Goal: Find specific page/section: Find specific page/section

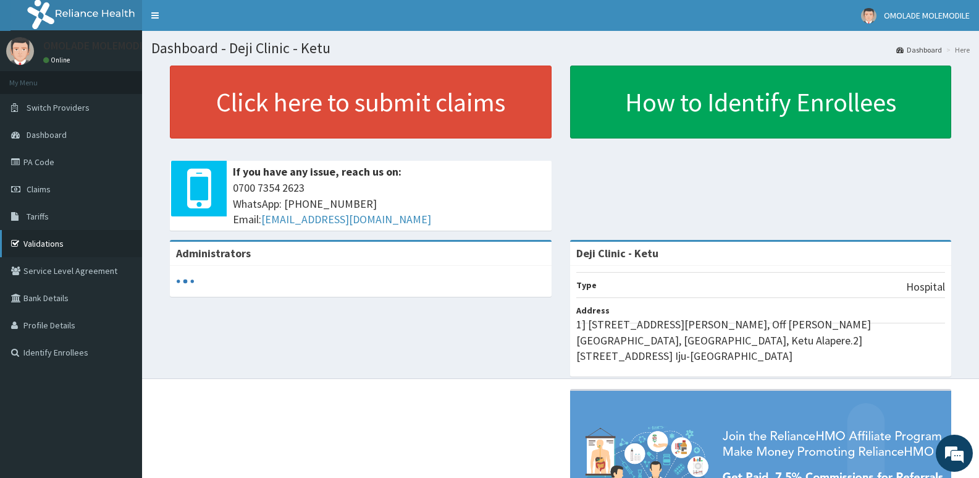
click at [43, 243] on link "Validations" at bounding box center [71, 243] width 142 height 27
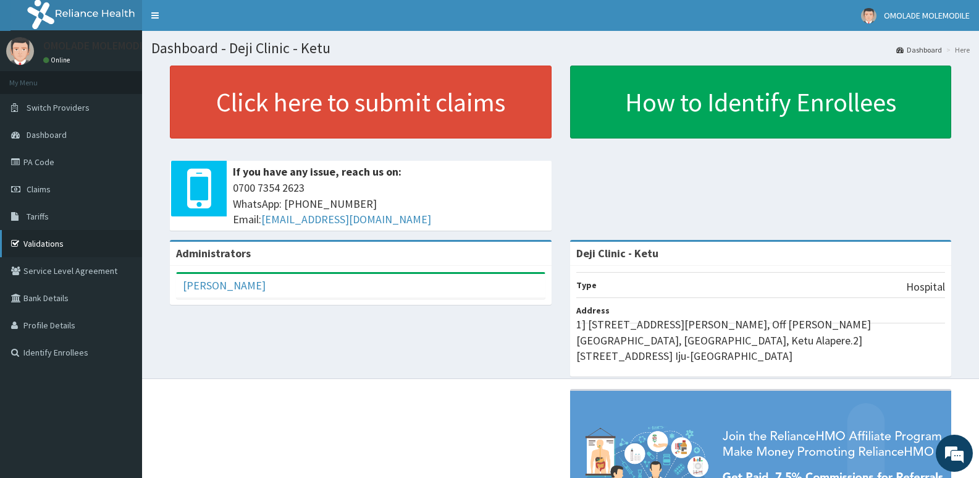
click at [51, 246] on link "Validations" at bounding box center [71, 243] width 142 height 27
